Goal: Task Accomplishment & Management: Use online tool/utility

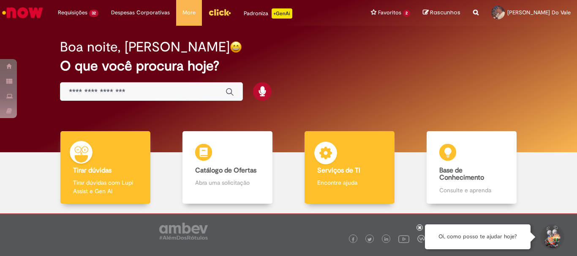
click at [319, 158] on img at bounding box center [325, 154] width 25 height 25
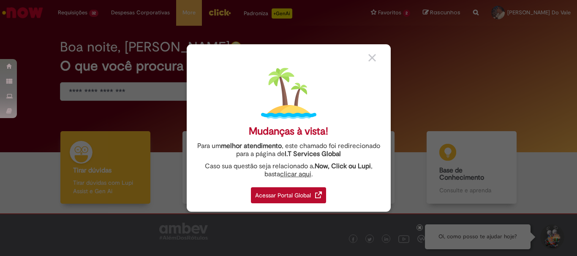
click at [274, 193] on div "Acessar Portal Global" at bounding box center [288, 196] width 75 height 16
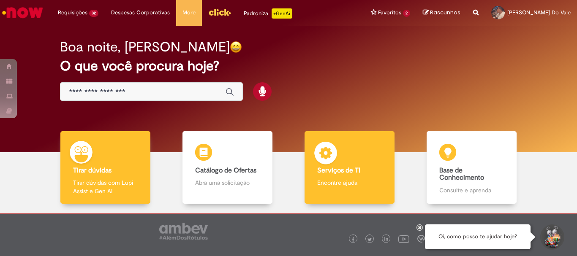
click at [316, 165] on img at bounding box center [325, 154] width 25 height 25
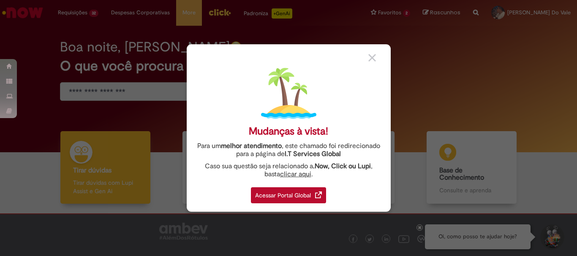
click at [297, 194] on div "Acessar Portal Global" at bounding box center [288, 196] width 75 height 16
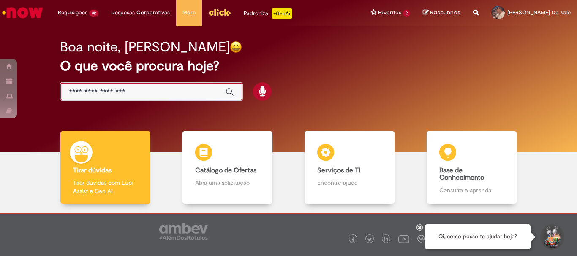
click at [109, 90] on input "Basta digitar aqui" at bounding box center [143, 92] width 148 height 10
type input "******"
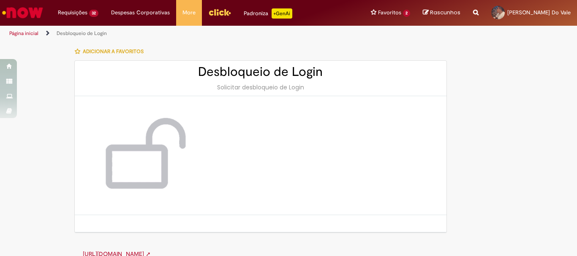
click at [217, 87] on div "Solicitar desbloqueio de Login" at bounding box center [260, 87] width 355 height 8
click at [218, 74] on h2 "Desbloqueio de Login" at bounding box center [260, 72] width 355 height 14
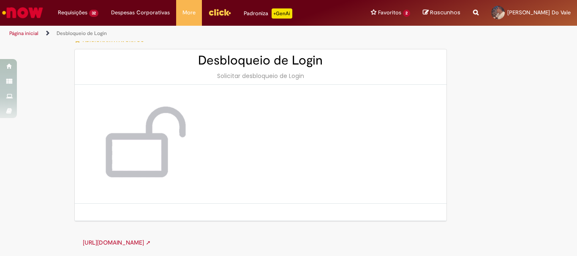
click at [151, 140] on img at bounding box center [142, 144] width 101 height 85
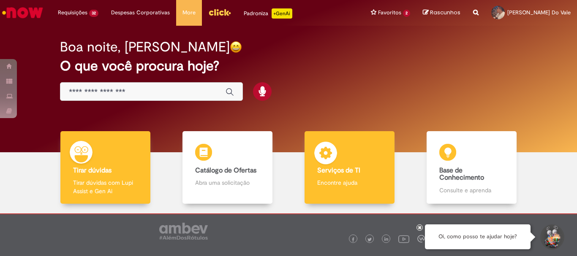
click at [373, 188] on div "Serviços de TI Serviços de TI Encontre ajuda" at bounding box center [350, 167] width 90 height 73
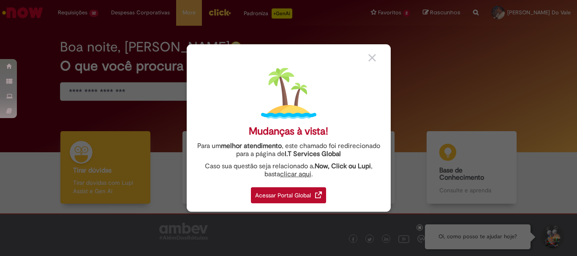
click at [295, 190] on div "Acessar Portal Global" at bounding box center [288, 196] width 75 height 16
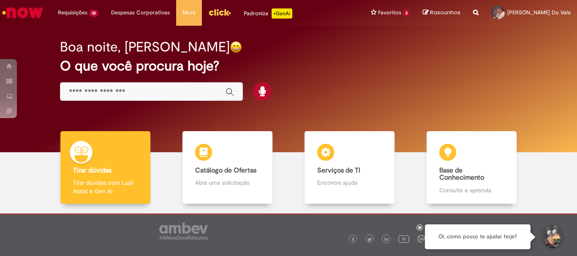
click at [152, 93] on input "Basta digitar aqui" at bounding box center [143, 92] width 148 height 10
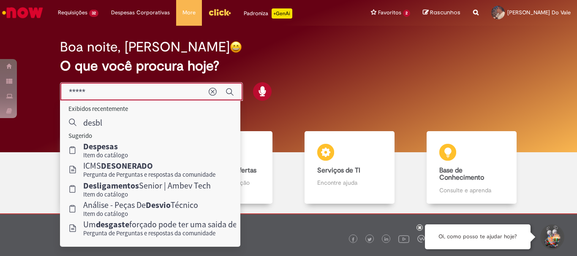
type input "******"
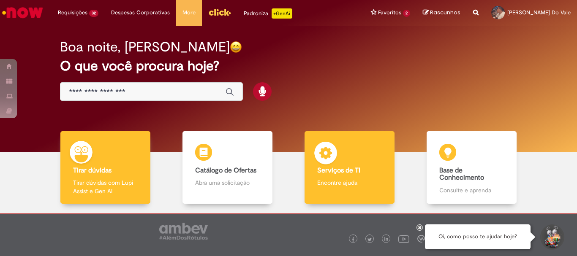
click at [338, 171] on b "Serviços de TI" at bounding box center [338, 170] width 43 height 8
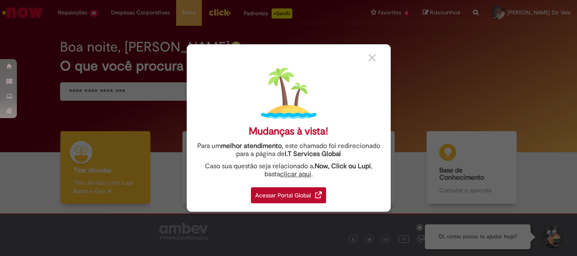
click at [300, 197] on div "Acessar Portal Global" at bounding box center [288, 196] width 75 height 16
